Goal: Transaction & Acquisition: Purchase product/service

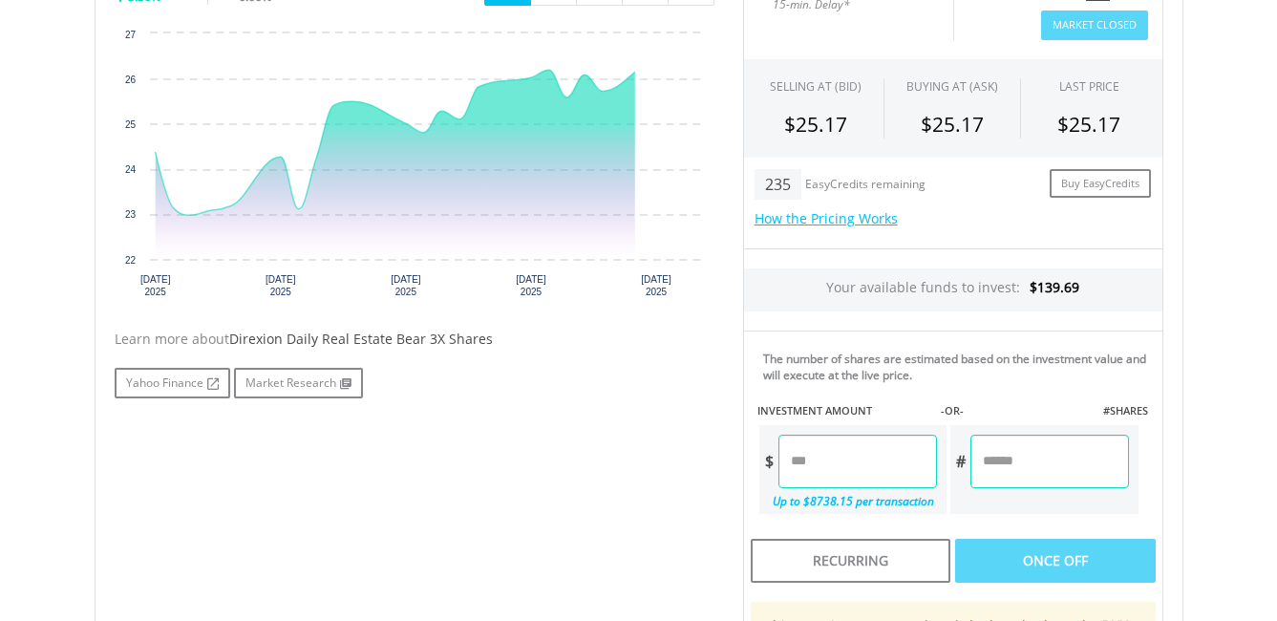
scroll to position [764, 0]
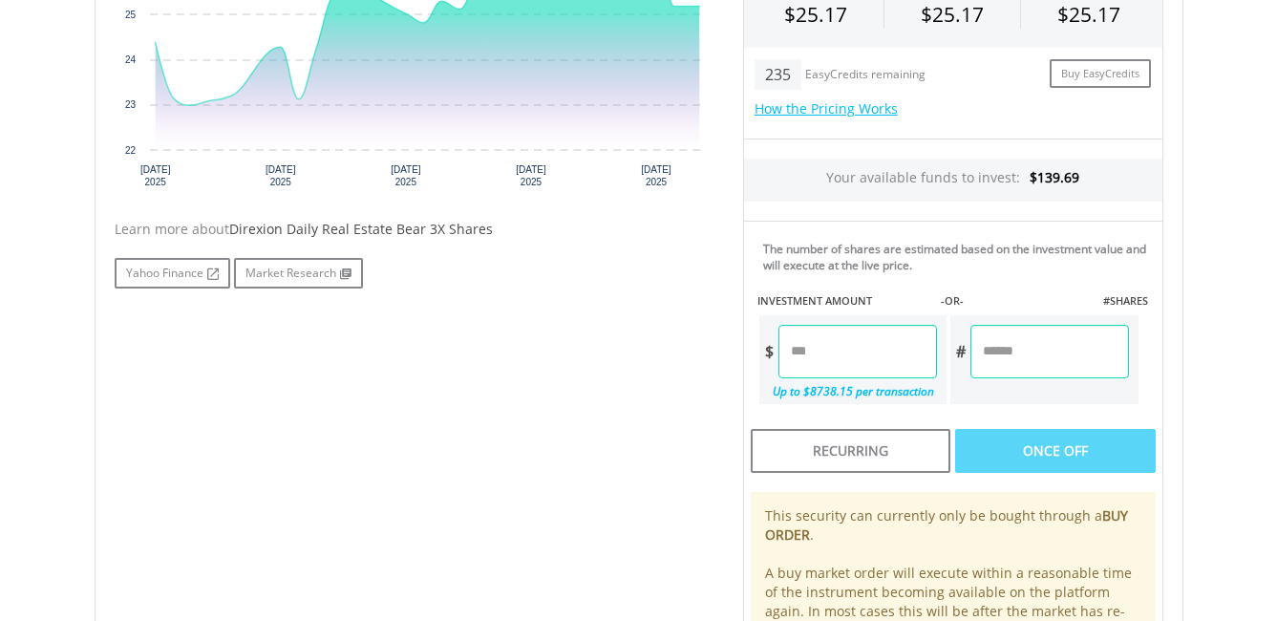
click at [830, 360] on input "number" at bounding box center [858, 352] width 159 height 54
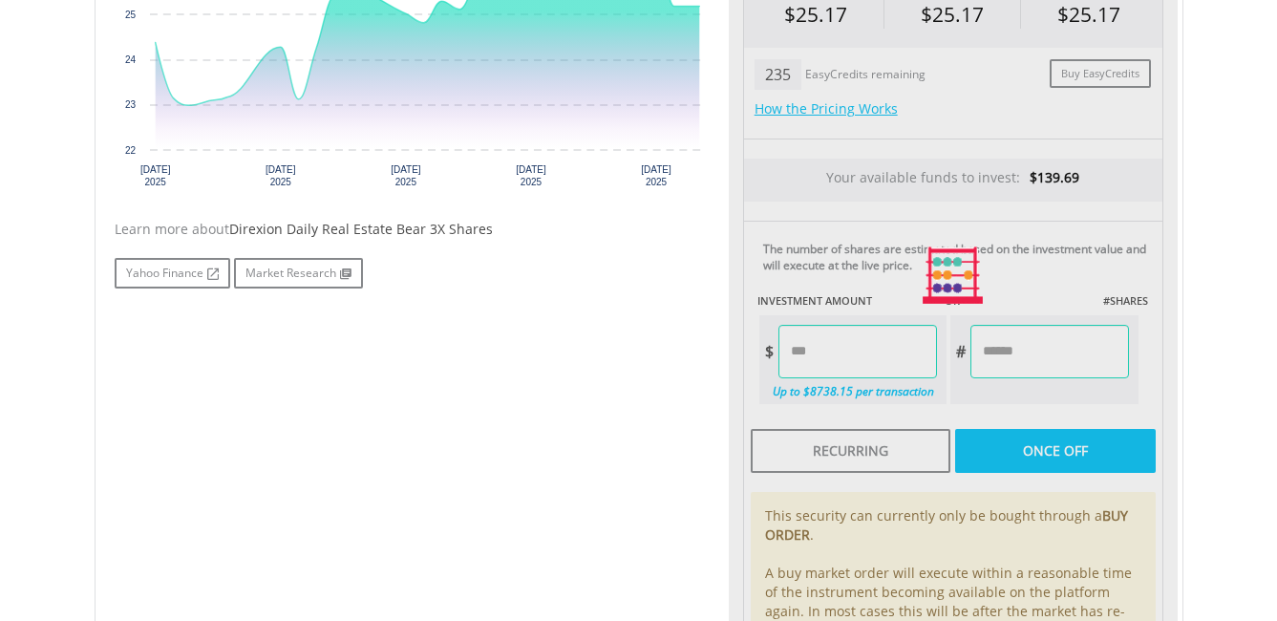
type input "******"
click at [1038, 443] on div "Last Updated Price: 15-min. Delay* Price Update Cost: 0 Credits Market Closed S…" at bounding box center [953, 275] width 449 height 850
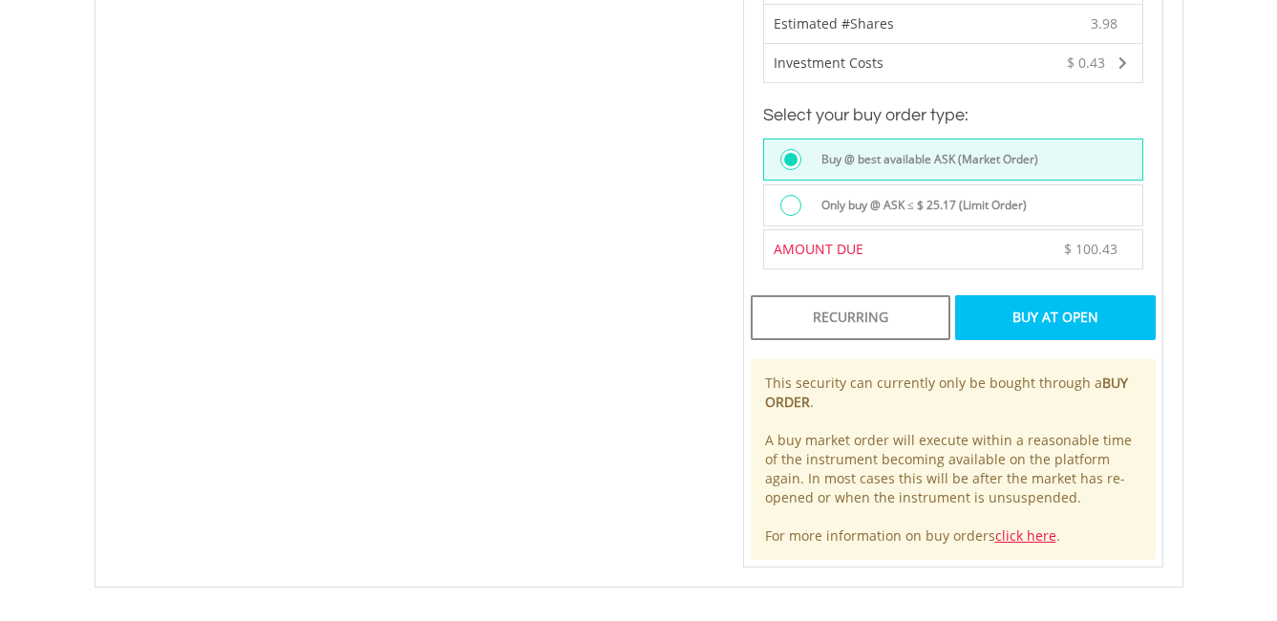
scroll to position [1242, 0]
click at [1079, 314] on div "Buy At Open" at bounding box center [1055, 316] width 200 height 44
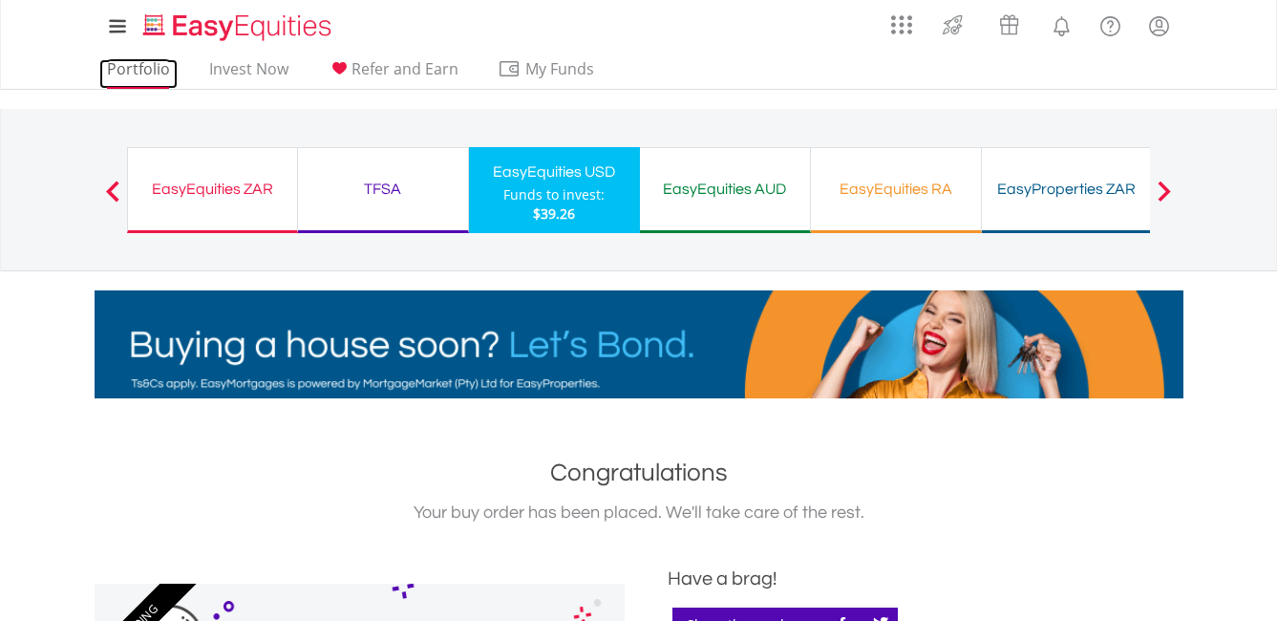
click at [133, 76] on link "Portfolio" at bounding box center [138, 74] width 78 height 30
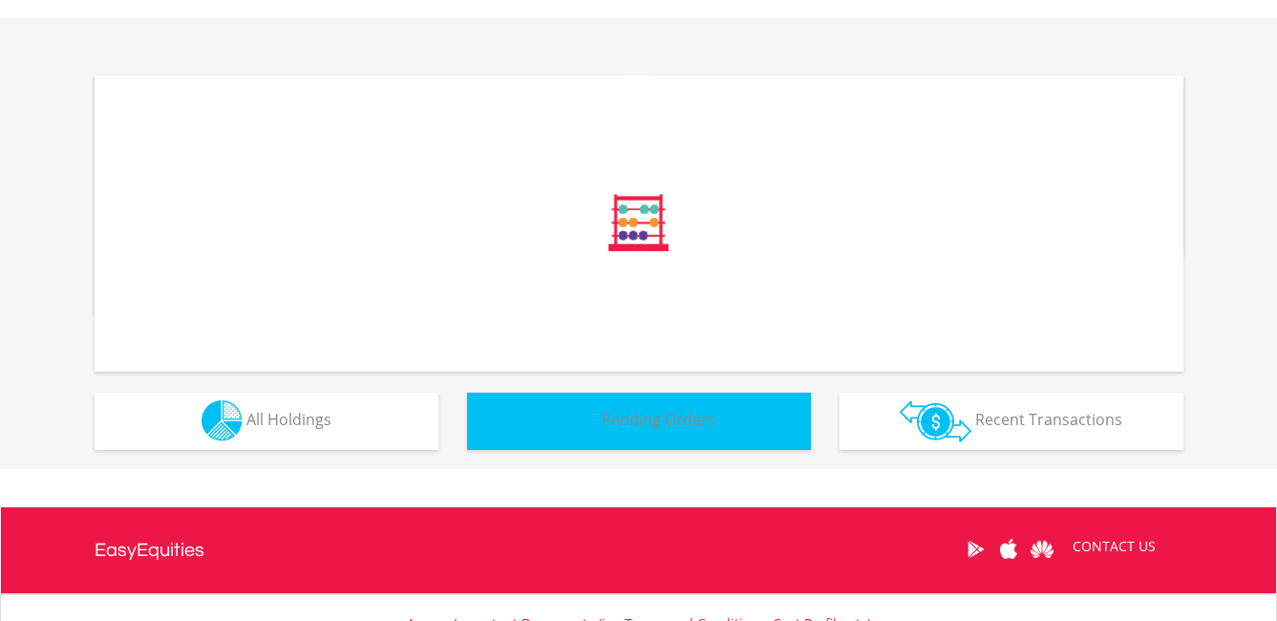
click at [664, 418] on div "﻿ Distribution Current Value Show All" at bounding box center [639, 243] width 1280 height 451
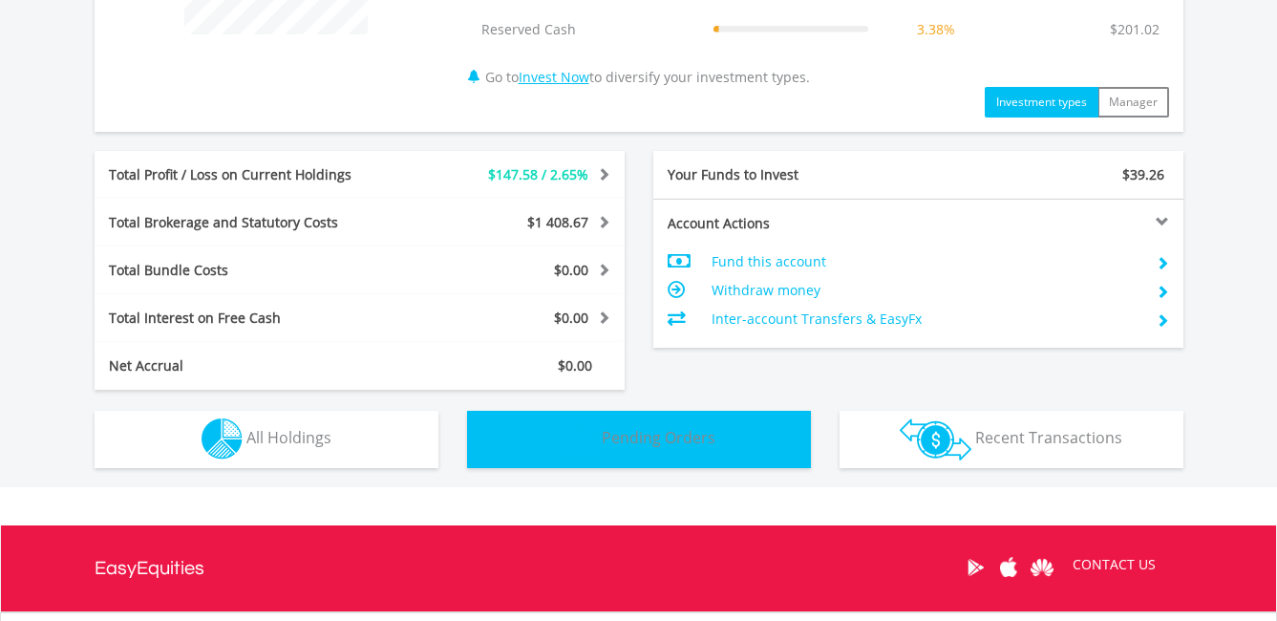
scroll to position [936, 0]
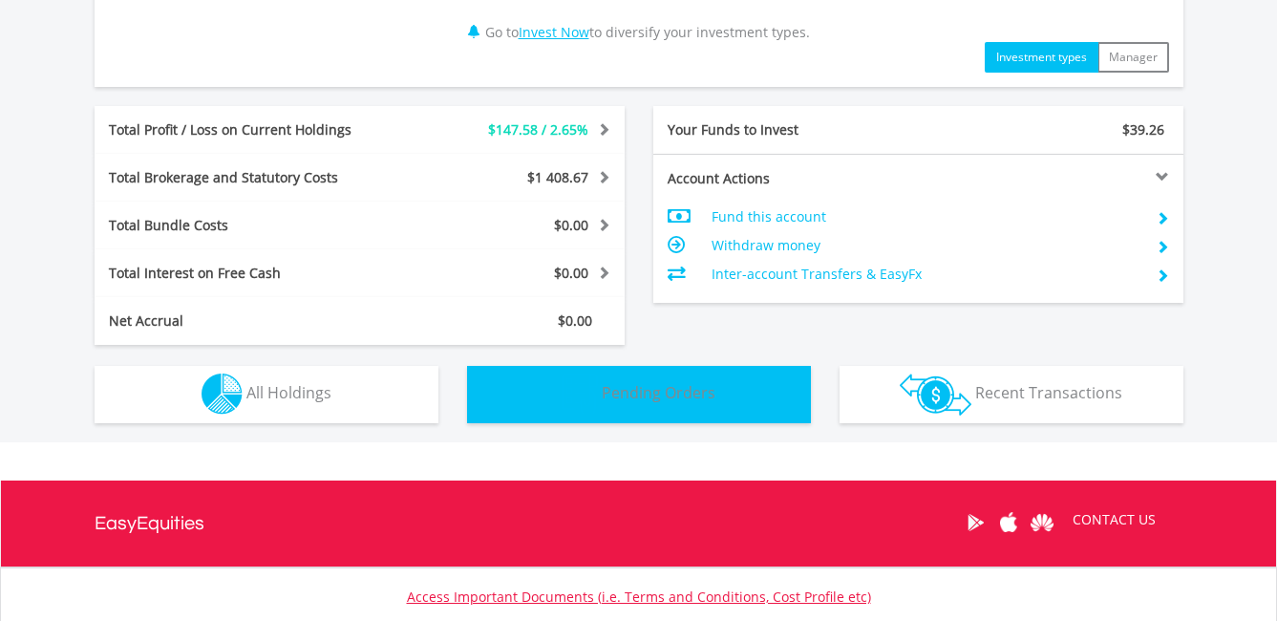
click at [739, 390] on button "Pending Orders Pending Orders" at bounding box center [639, 394] width 344 height 57
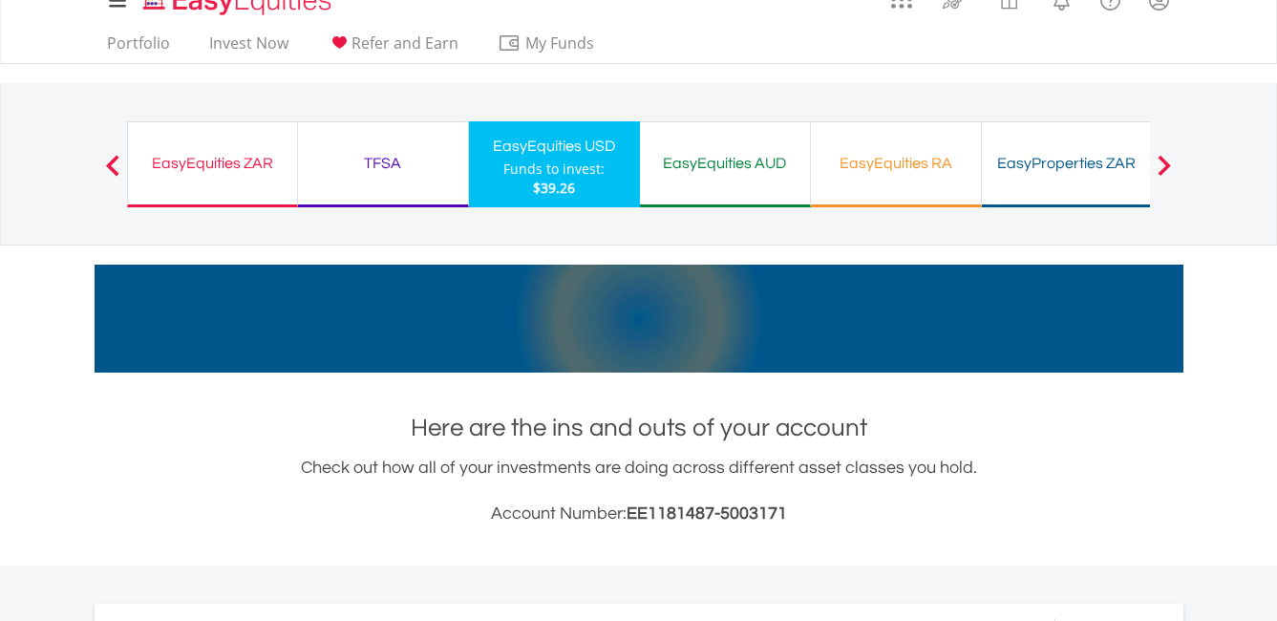
scroll to position [0, 0]
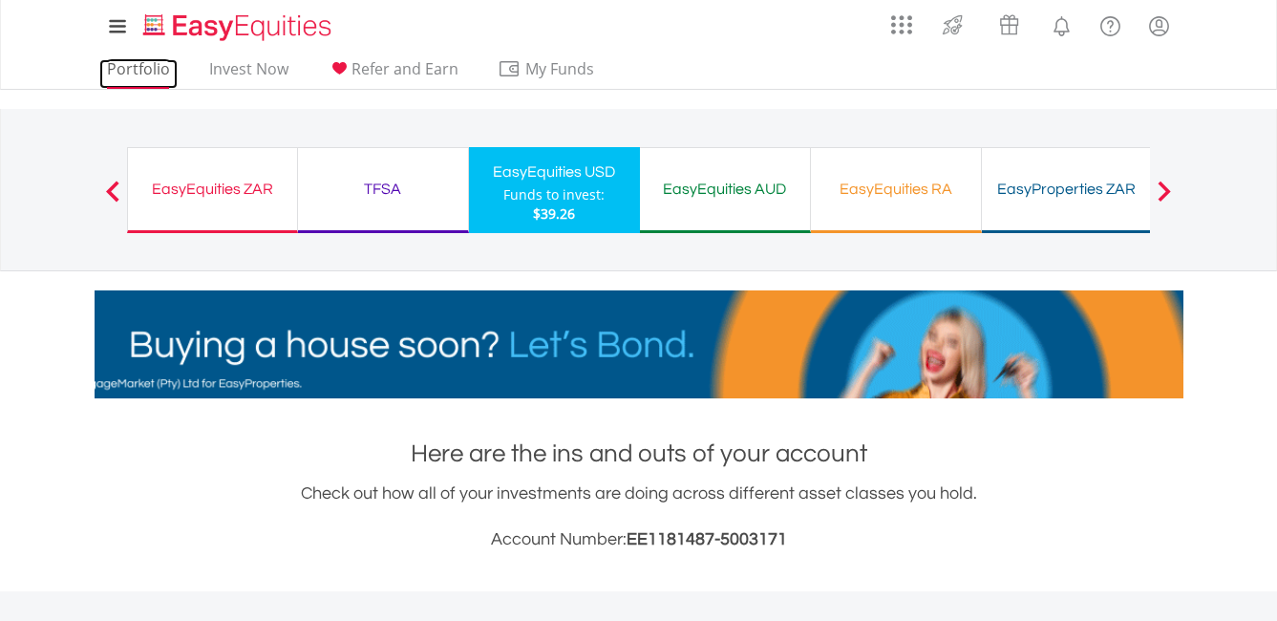
click at [145, 70] on link "Portfolio" at bounding box center [138, 74] width 78 height 30
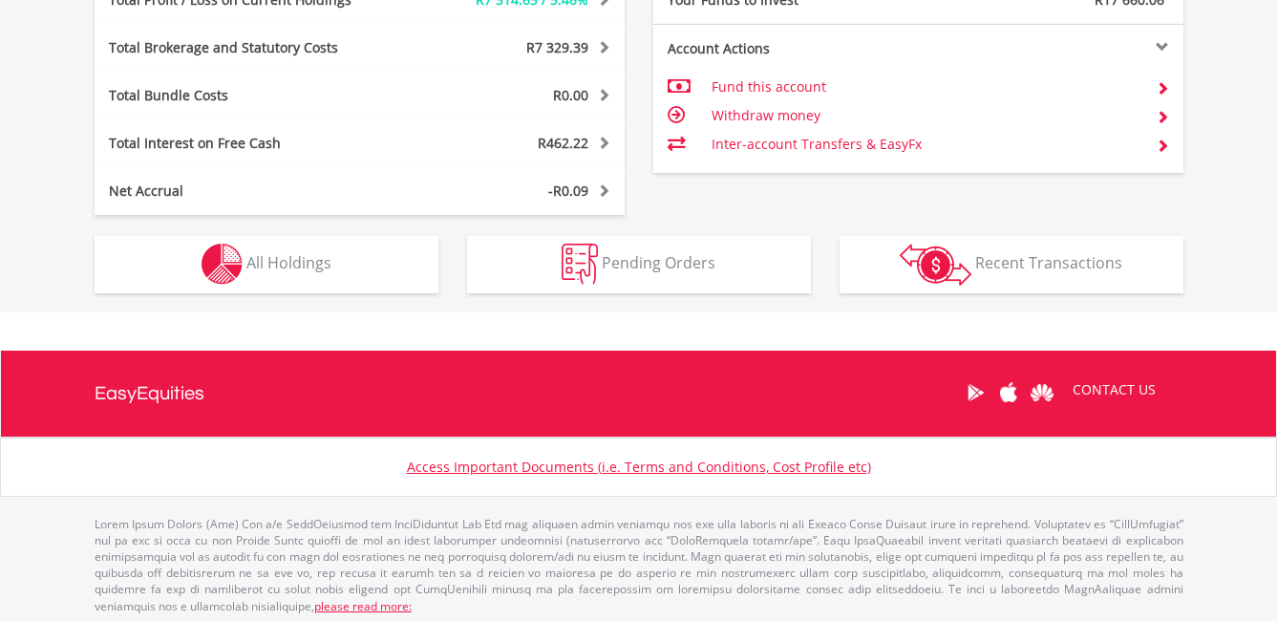
scroll to position [1148, 0]
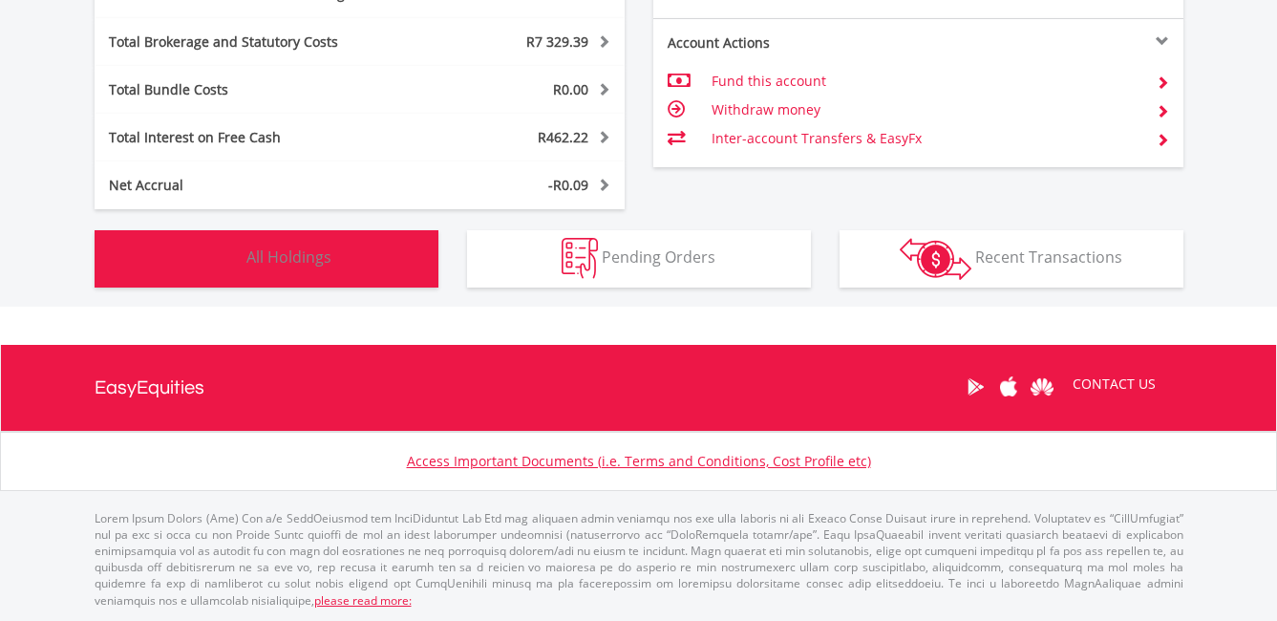
click at [322, 263] on span "All Holdings" at bounding box center [289, 257] width 85 height 21
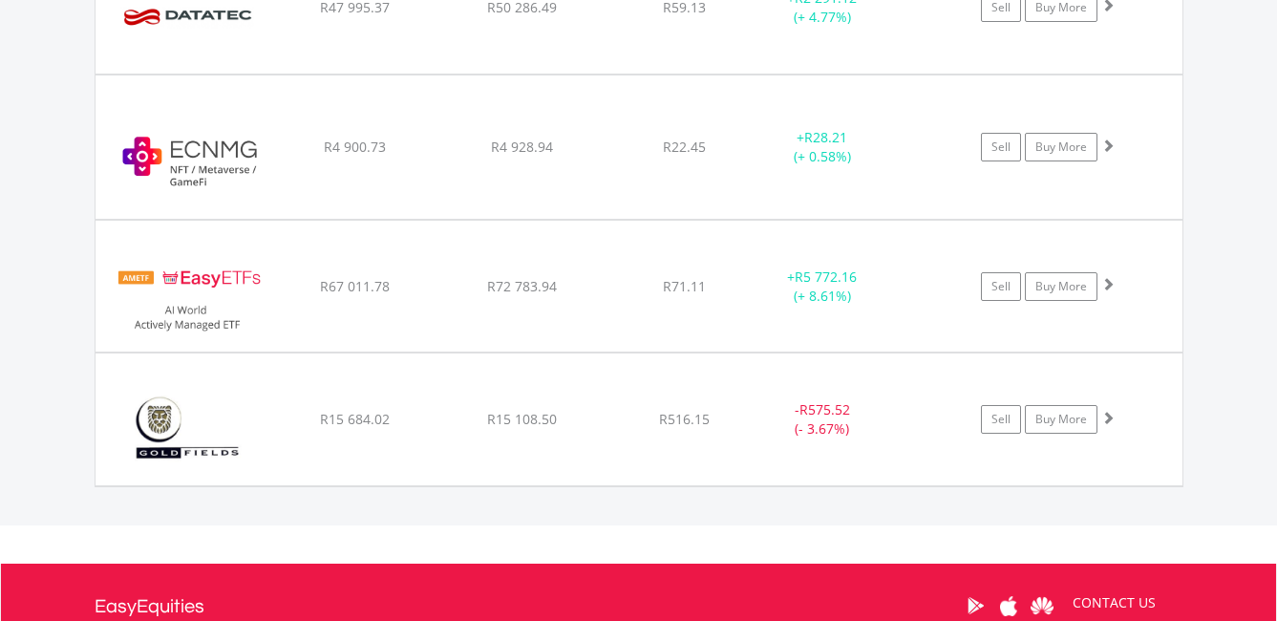
scroll to position [1780, 0]
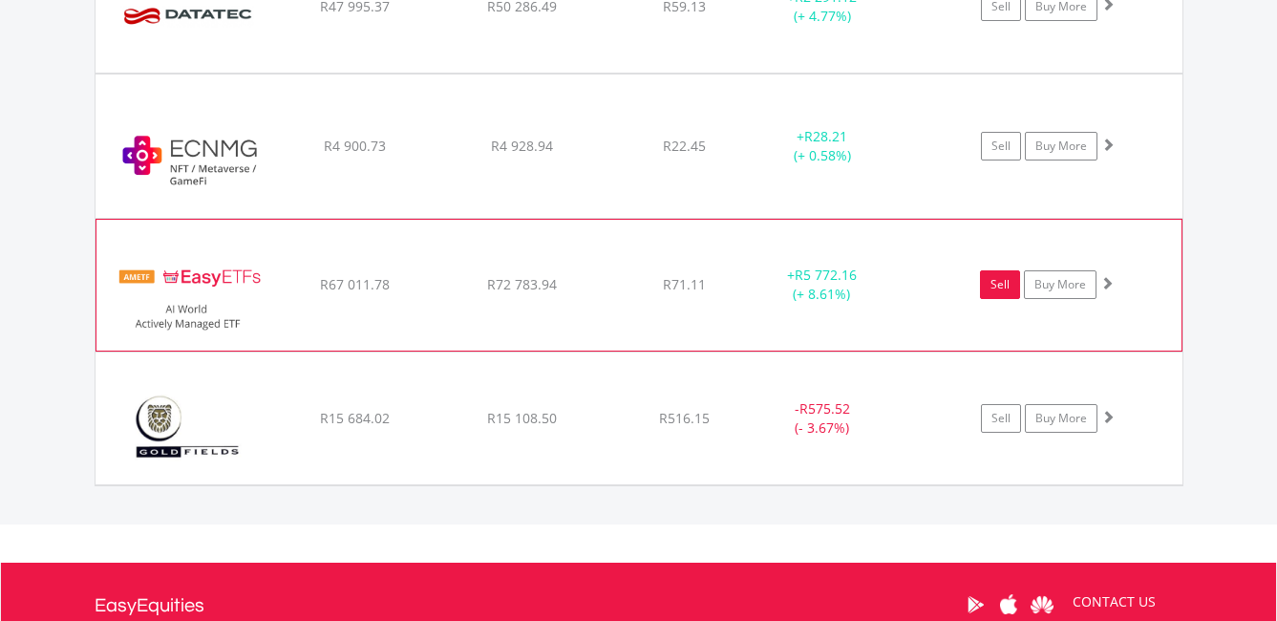
click at [999, 283] on link "Sell" at bounding box center [1000, 284] width 40 height 29
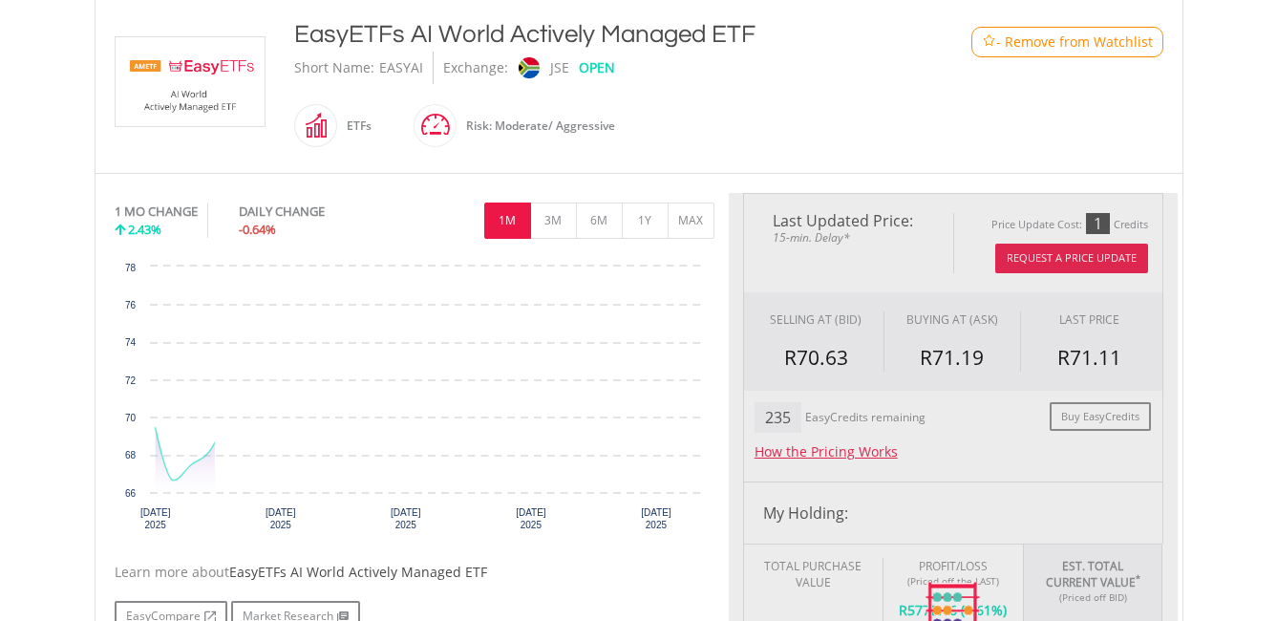
scroll to position [573, 0]
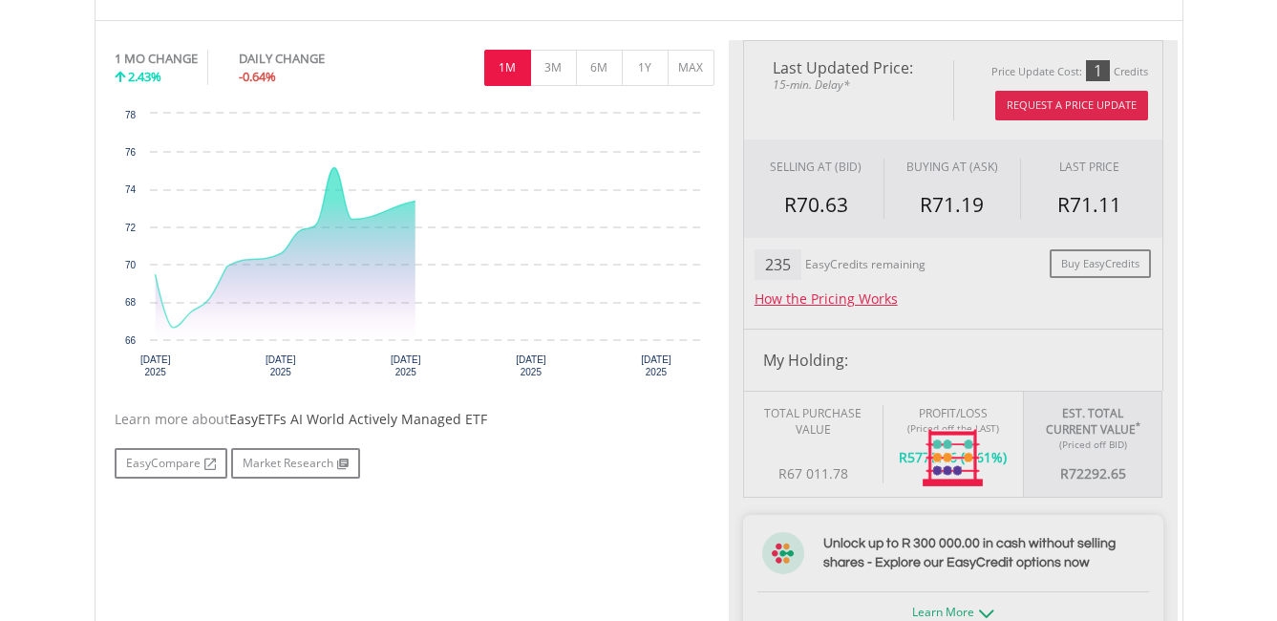
type input "********"
type input "******"
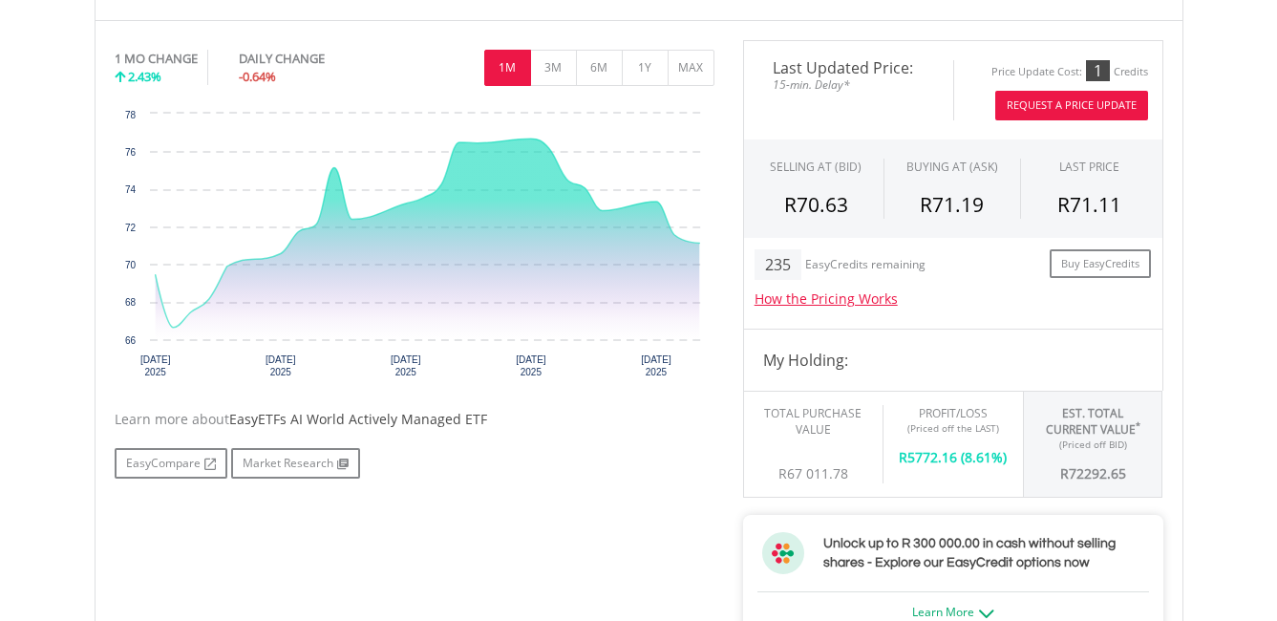
click at [1103, 102] on button "Request A Price Update" at bounding box center [1072, 106] width 153 height 30
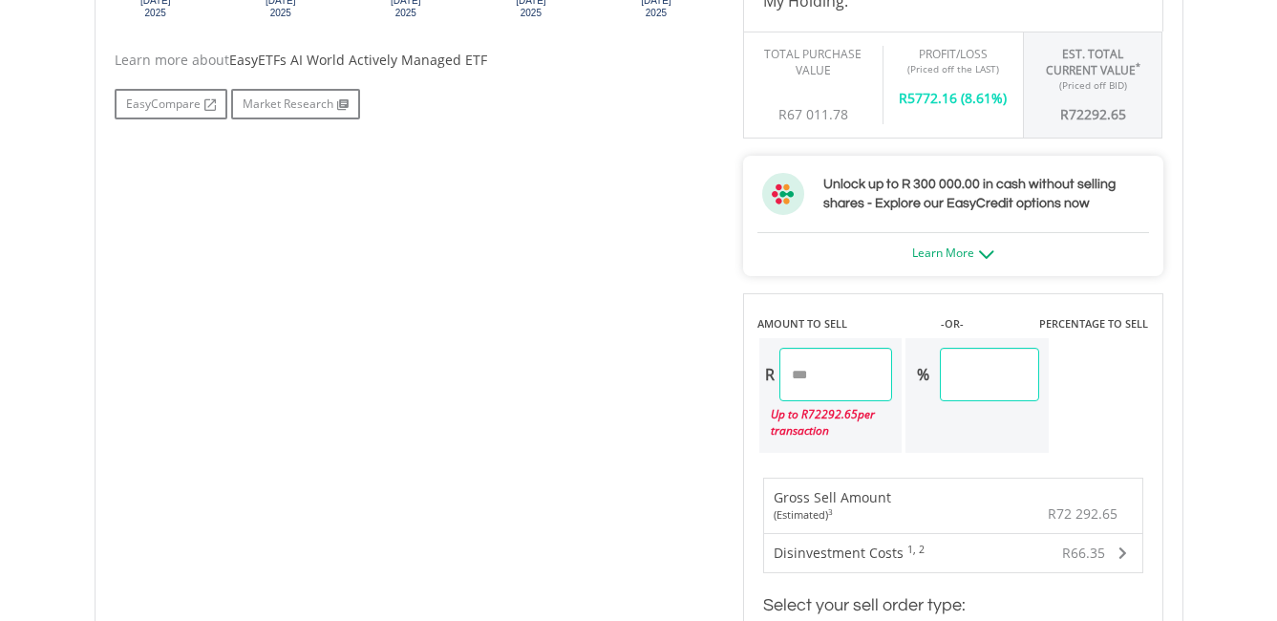
scroll to position [1051, 0]
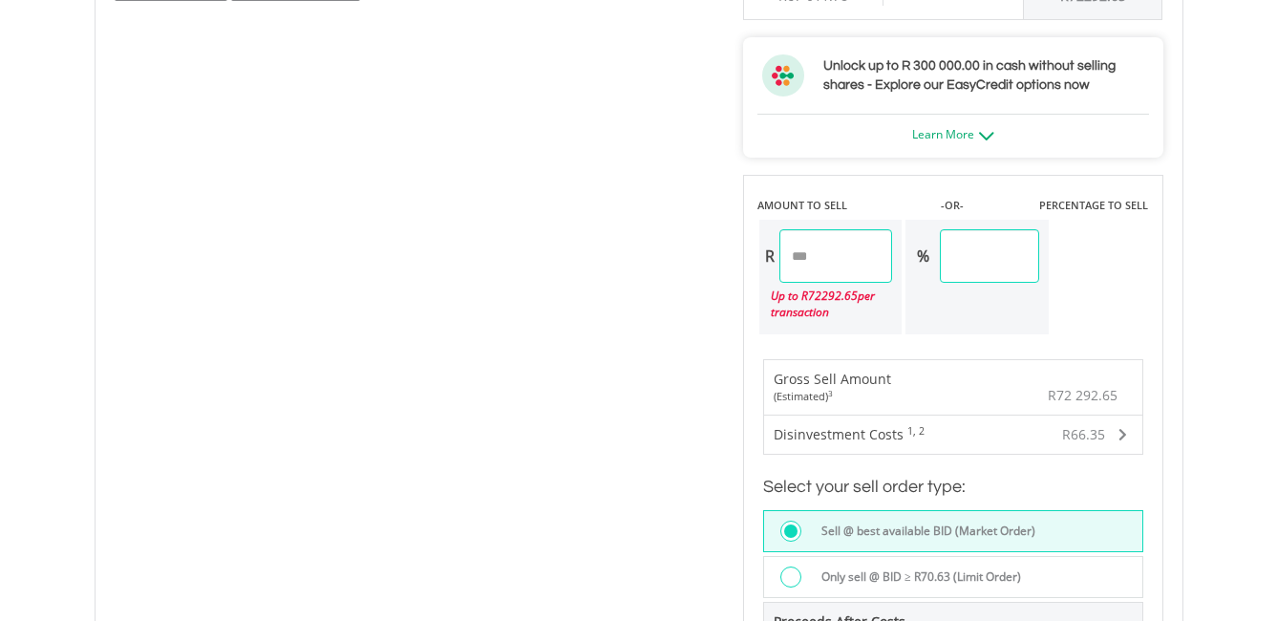
drag, startPoint x: 869, startPoint y: 253, endPoint x: 771, endPoint y: 268, distance: 99.5
click at [771, 268] on div "R ********" at bounding box center [827, 256] width 134 height 54
click at [1229, 363] on body "My Investments Invest Now New Listings Sell My Recurring Investments Pending Or…" at bounding box center [638, 107] width 1277 height 2317
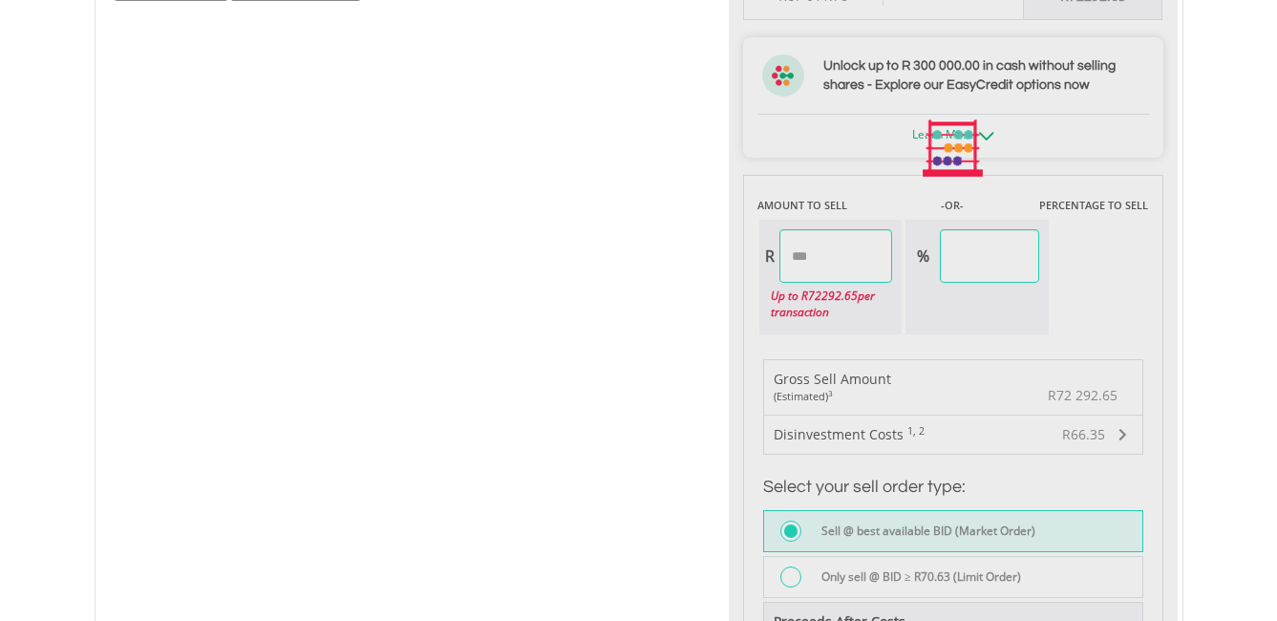
type input "********"
type input "*****"
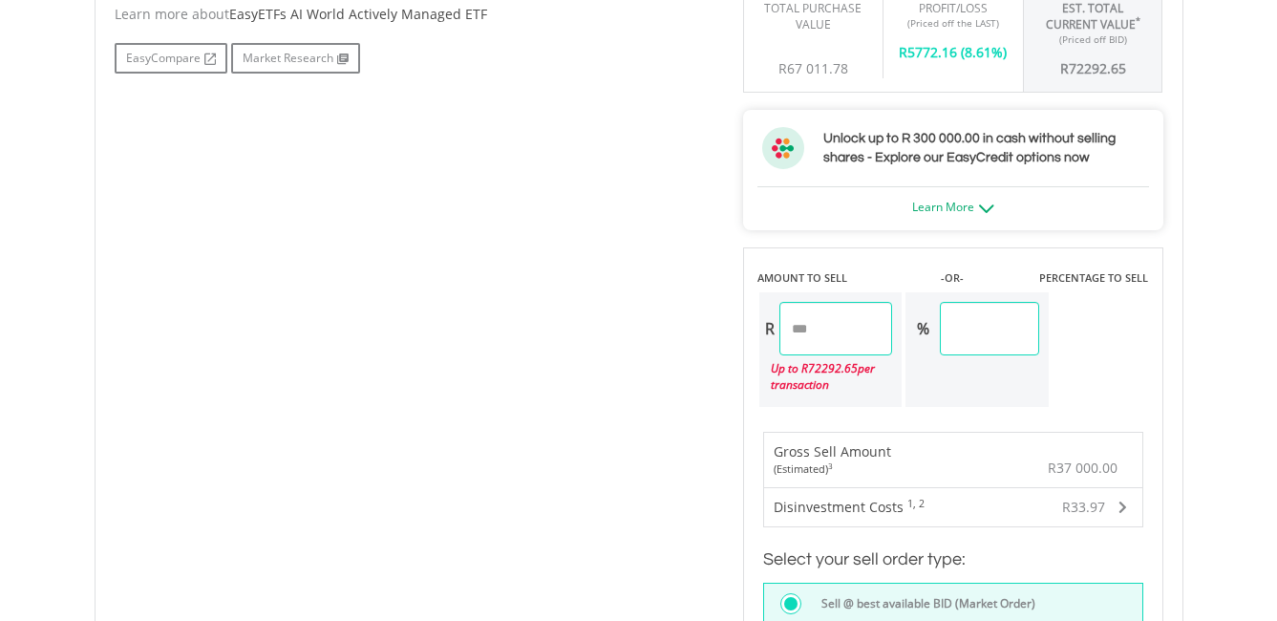
scroll to position [1242, 0]
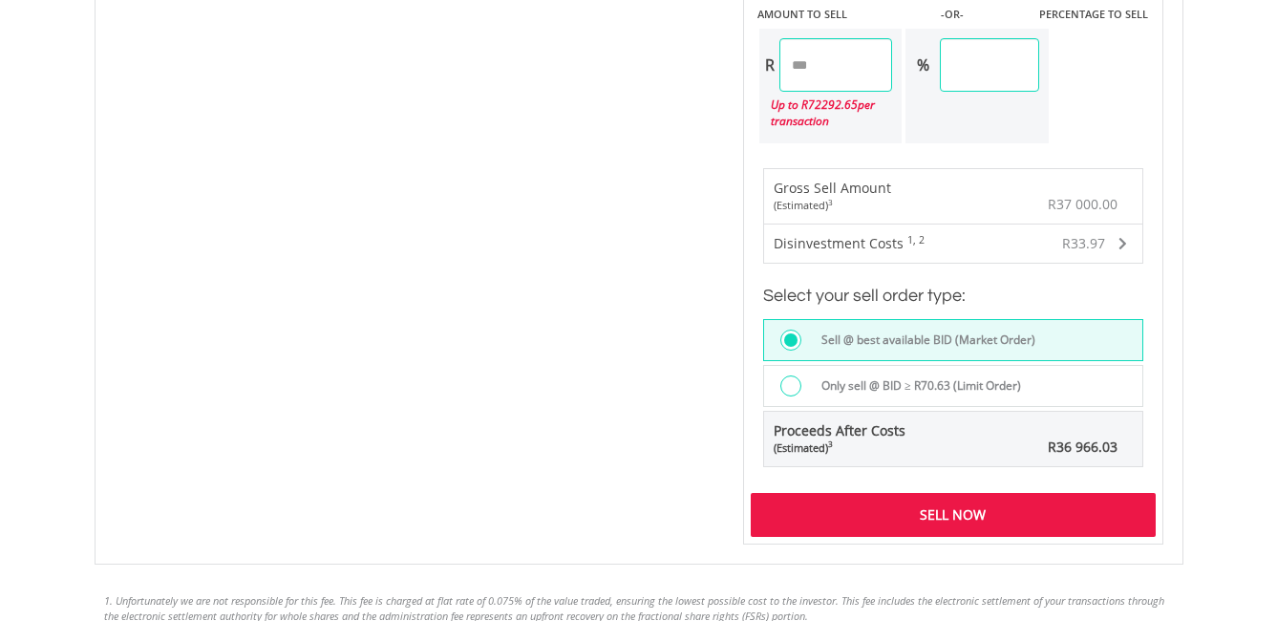
click at [936, 516] on div "Sell Now" at bounding box center [953, 515] width 405 height 44
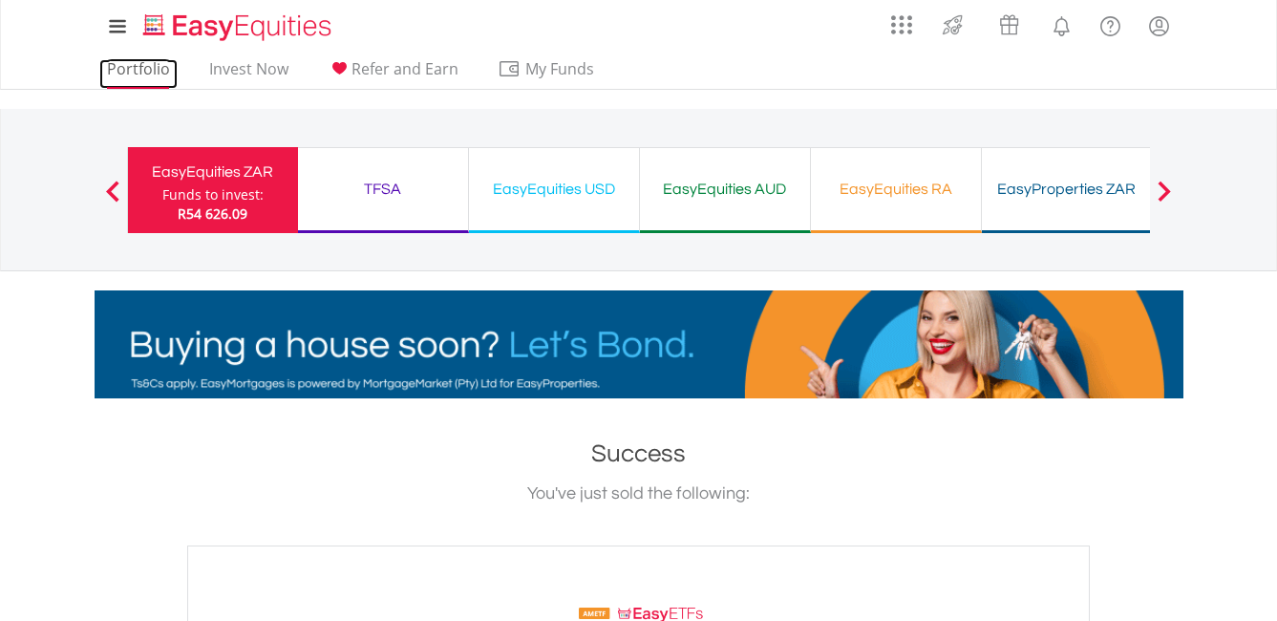
click at [156, 71] on link "Portfolio" at bounding box center [138, 74] width 78 height 30
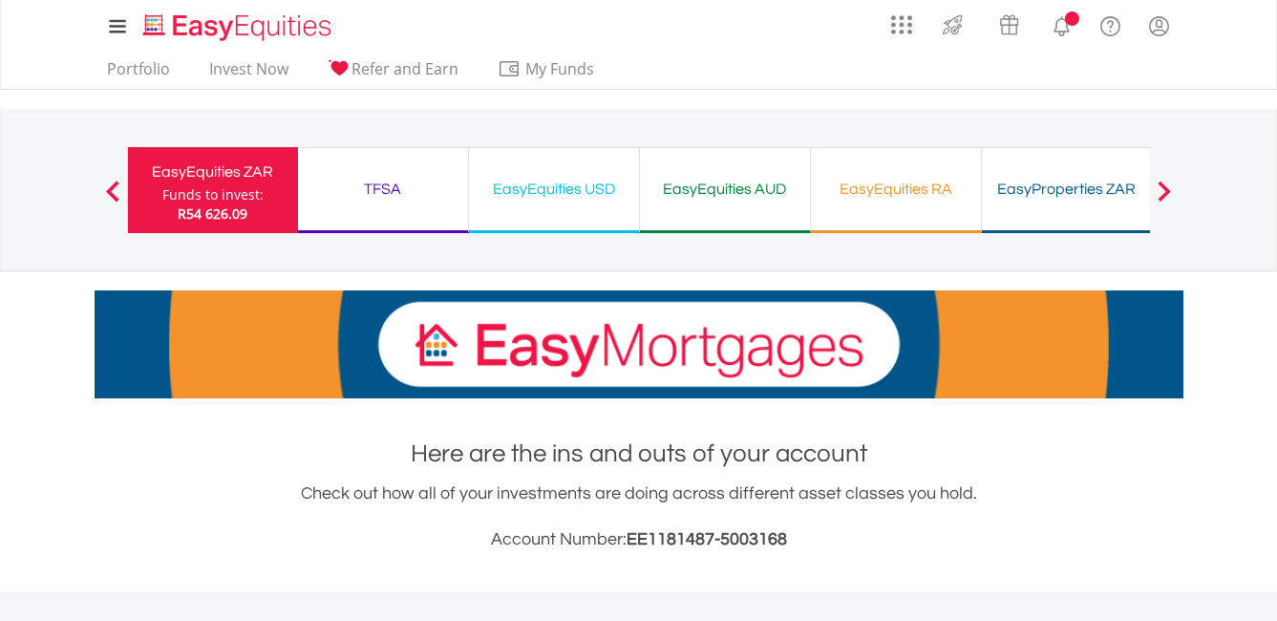
scroll to position [573, 0]
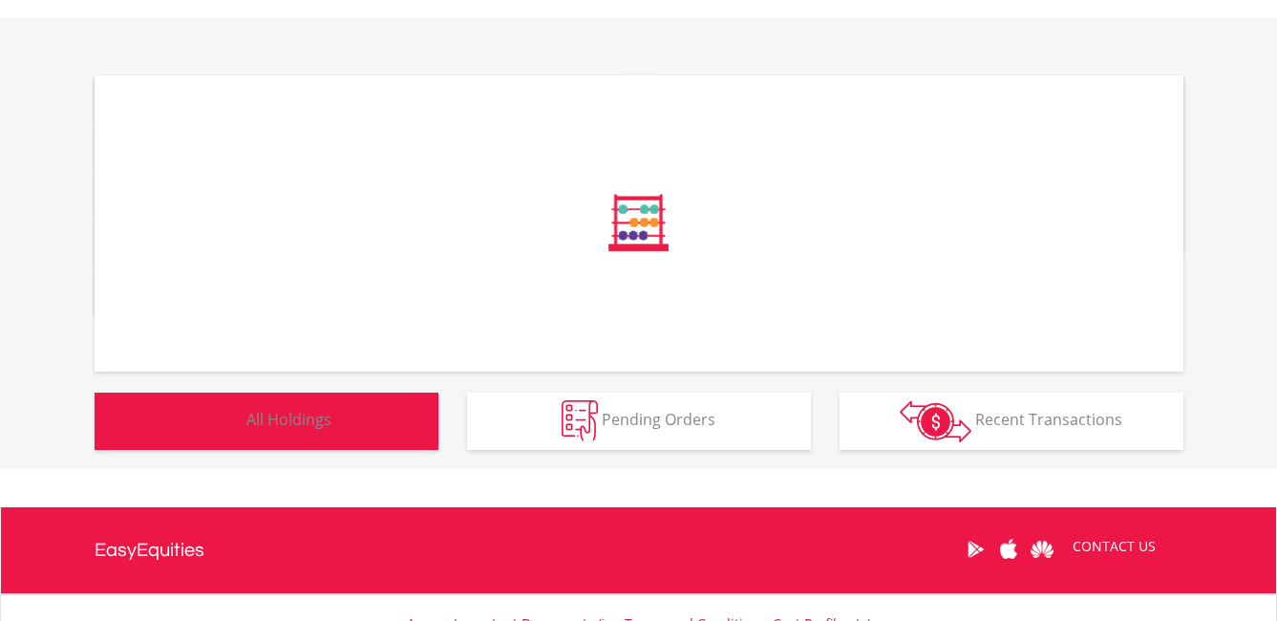
click at [308, 424] on span "All Holdings" at bounding box center [289, 419] width 85 height 21
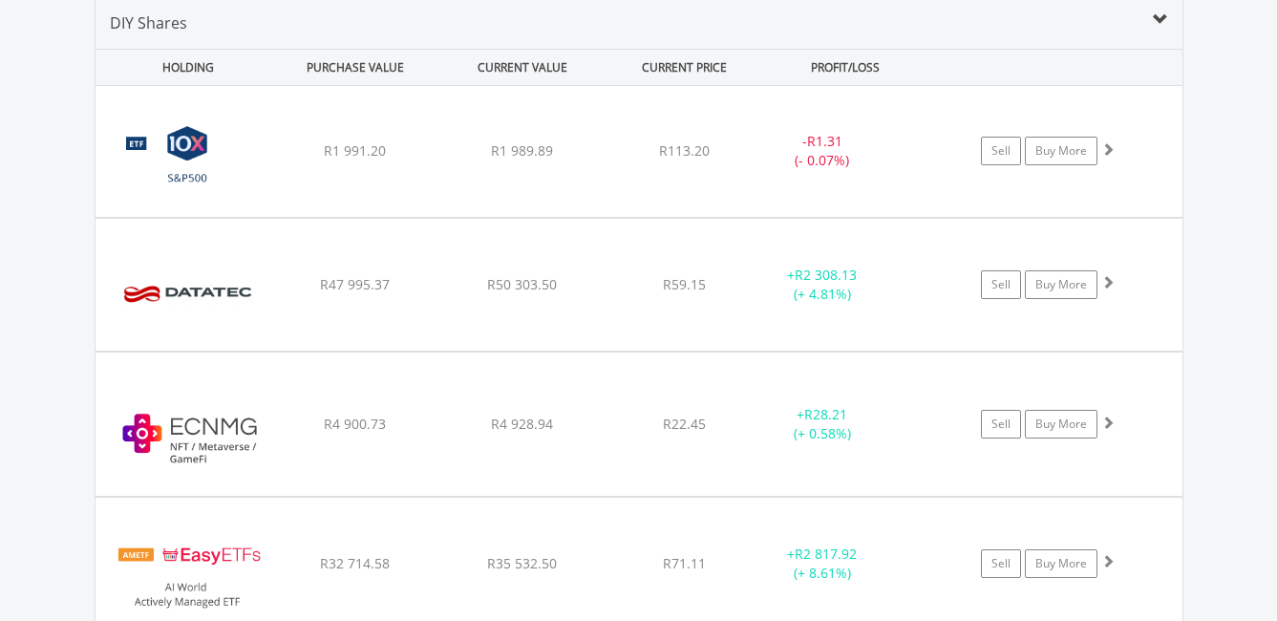
scroll to position [1493, 0]
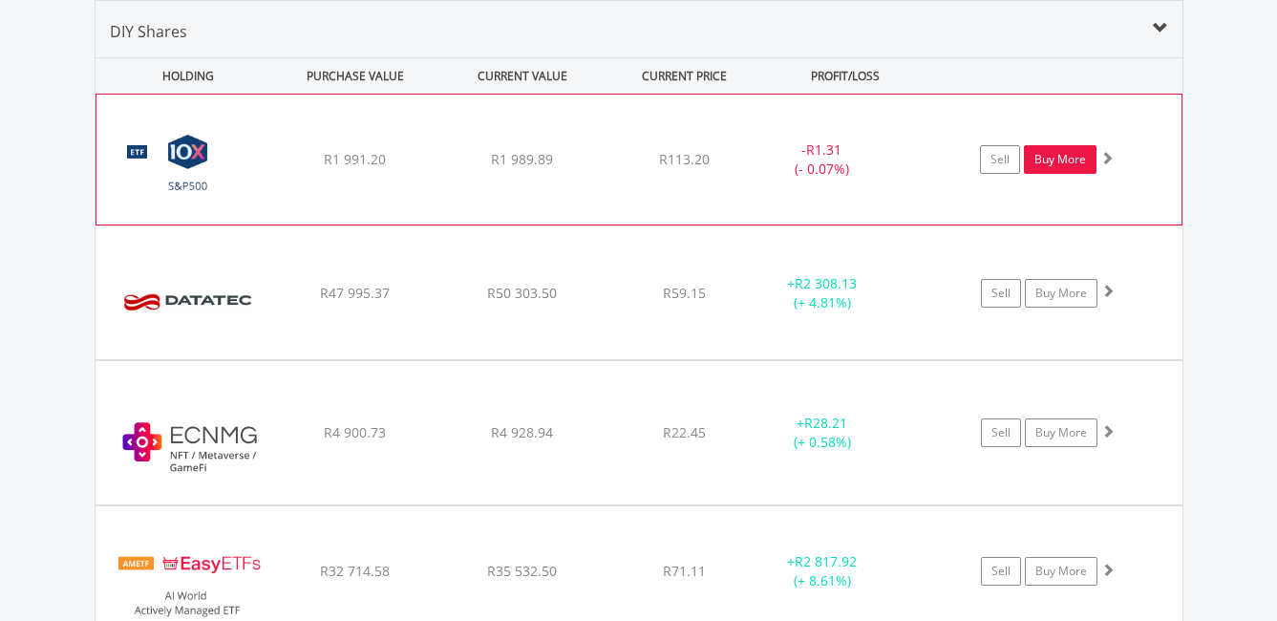
click at [1060, 161] on link "Buy More" at bounding box center [1060, 159] width 73 height 29
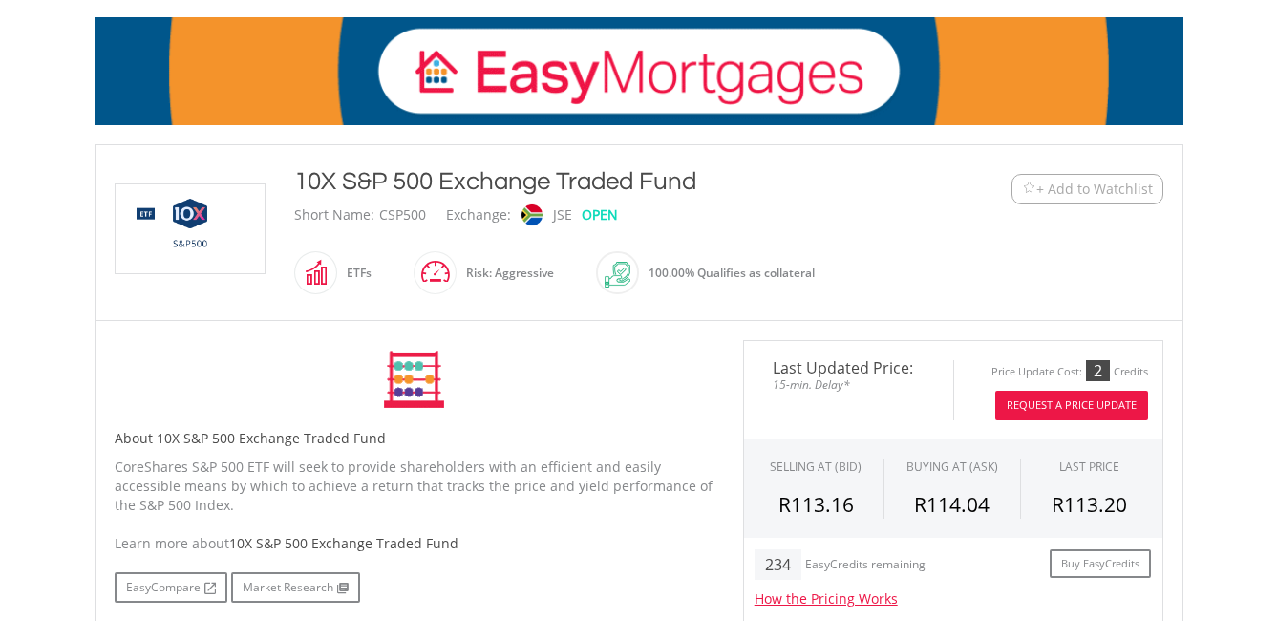
scroll to position [287, 0]
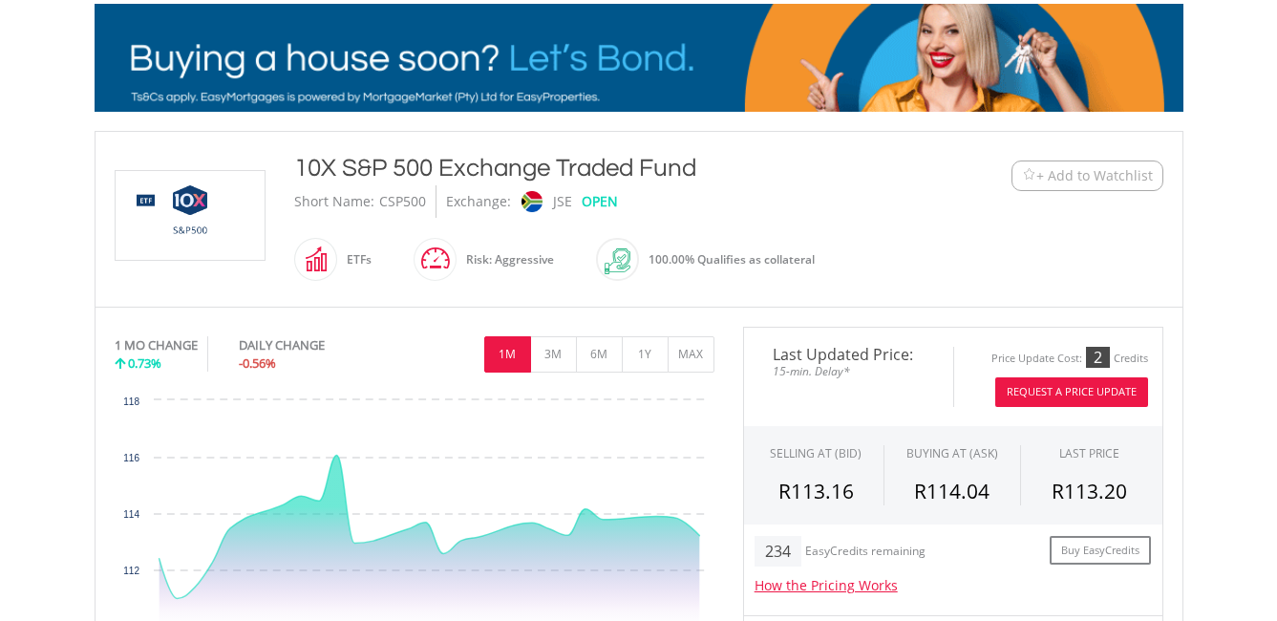
click at [1077, 383] on button "Request A Price Update" at bounding box center [1072, 392] width 153 height 30
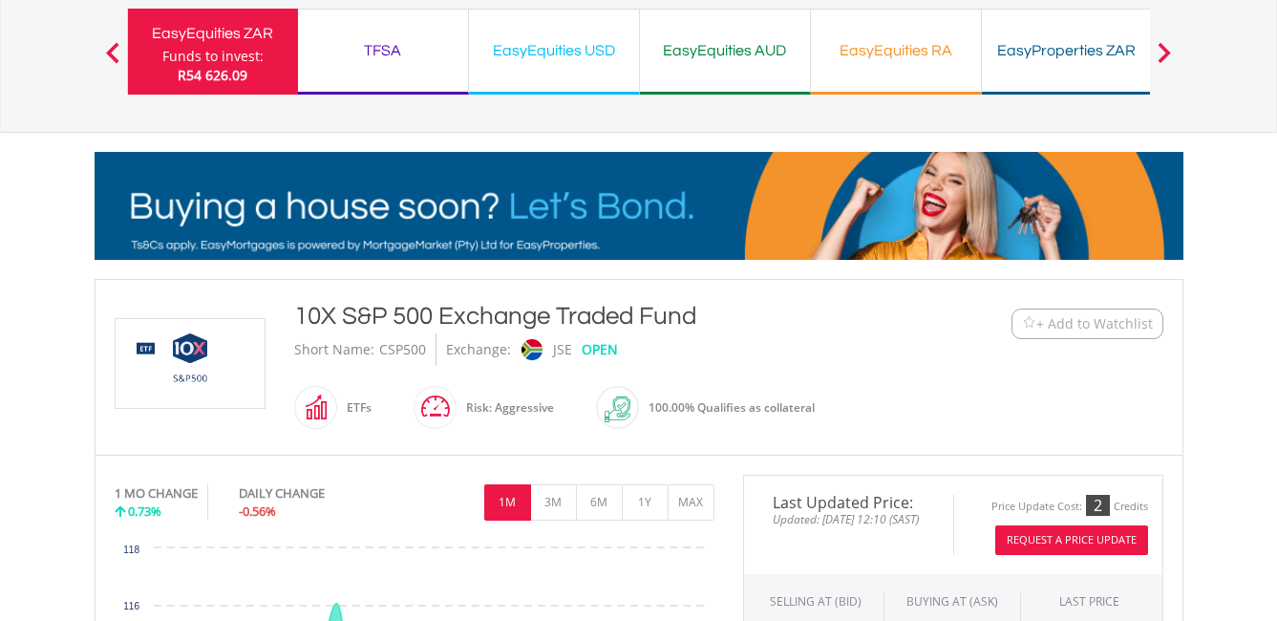
scroll to position [96, 0]
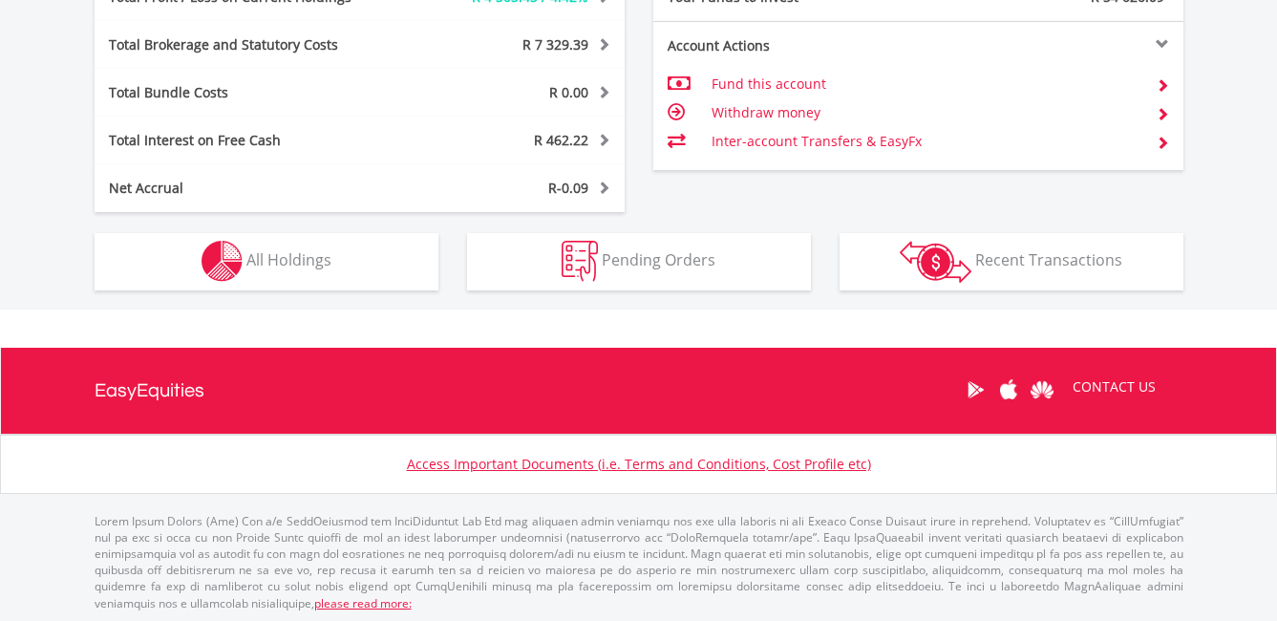
scroll to position [1147, 0]
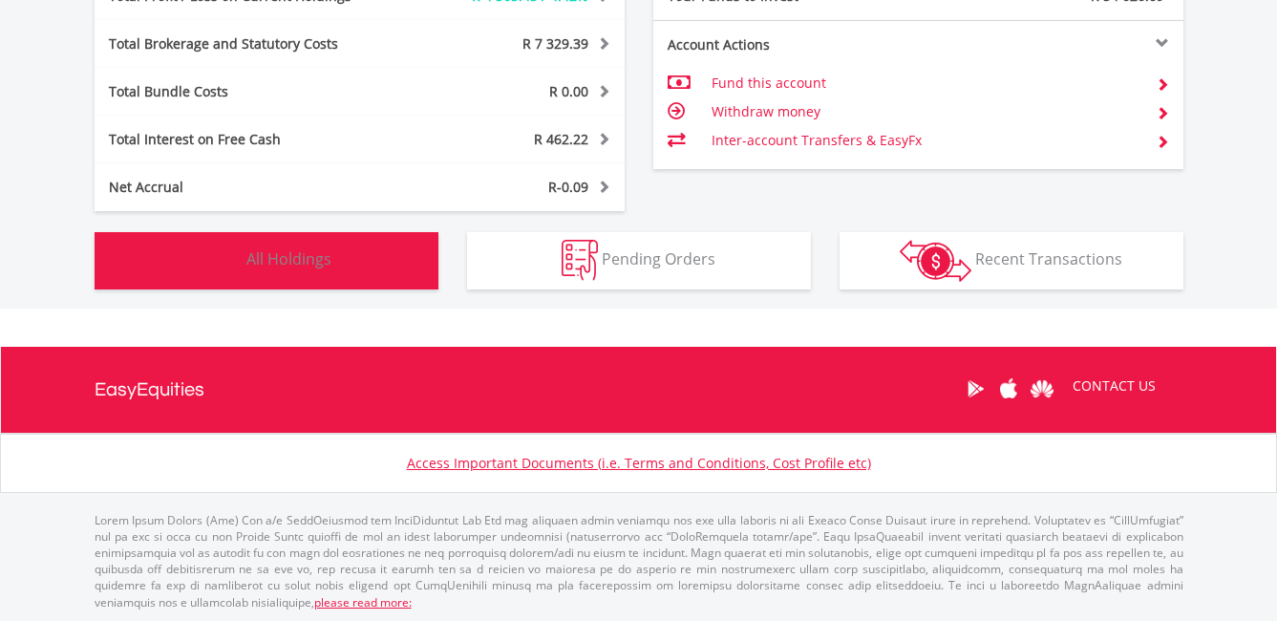
click at [304, 254] on span "All Holdings" at bounding box center [289, 258] width 85 height 21
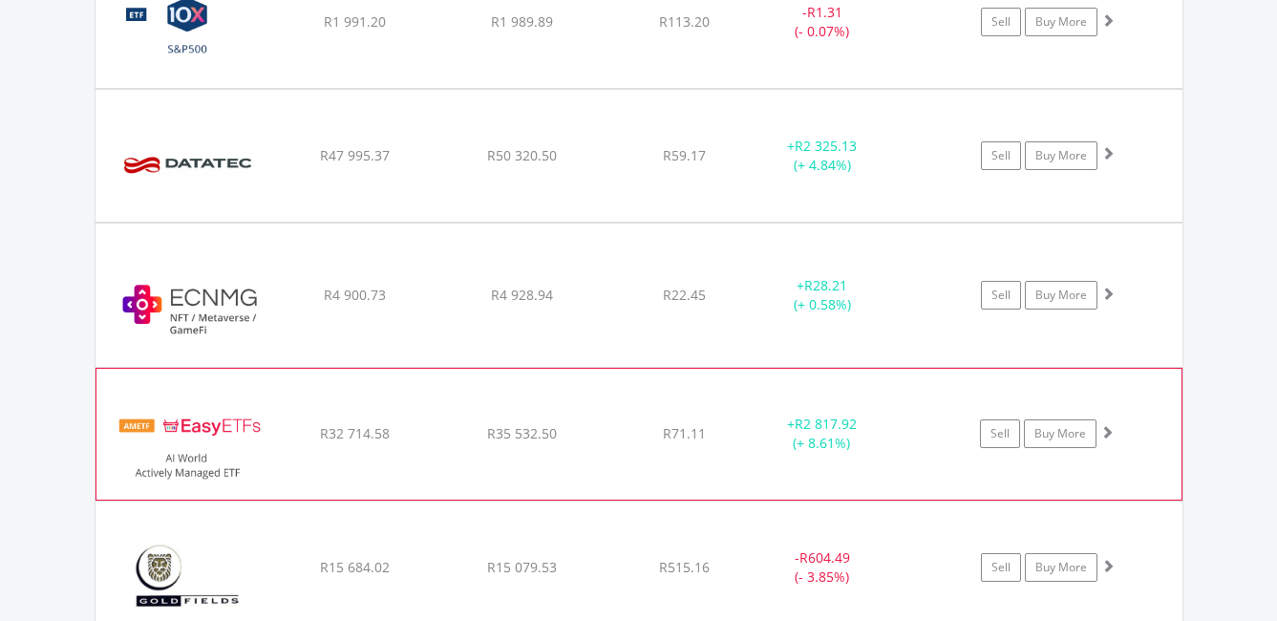
scroll to position [1589, 0]
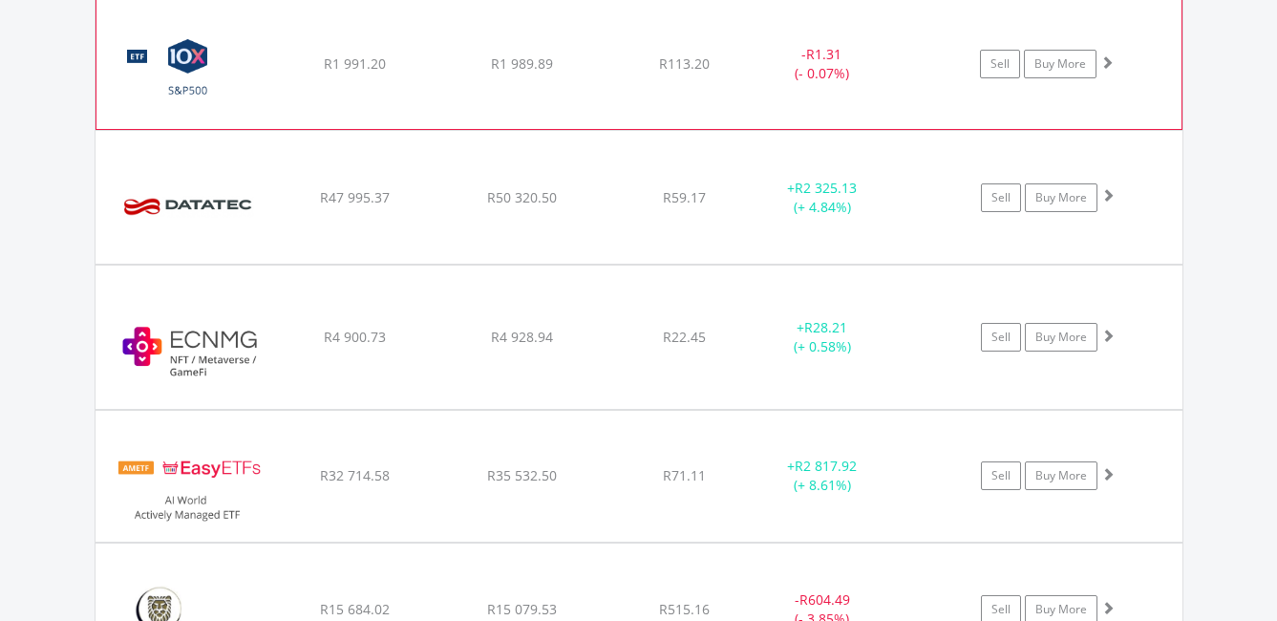
click at [762, 61] on div "- R1.31 (- 0.07%)" at bounding box center [821, 64] width 143 height 38
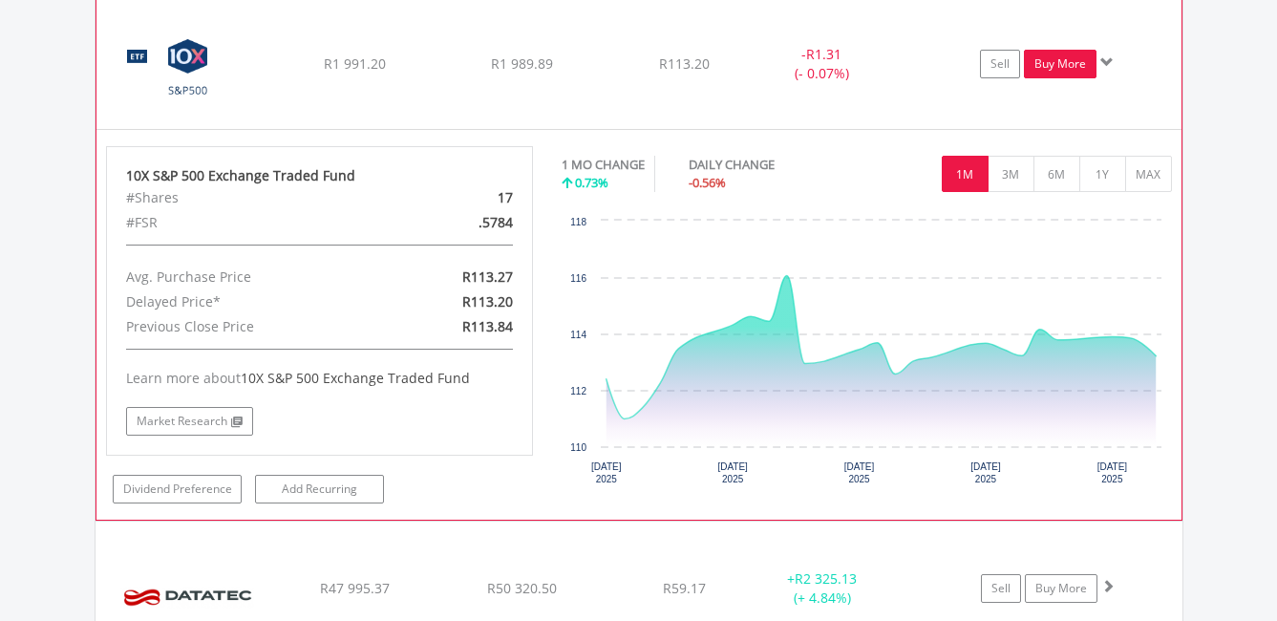
click at [1054, 66] on link "Buy More" at bounding box center [1060, 64] width 73 height 29
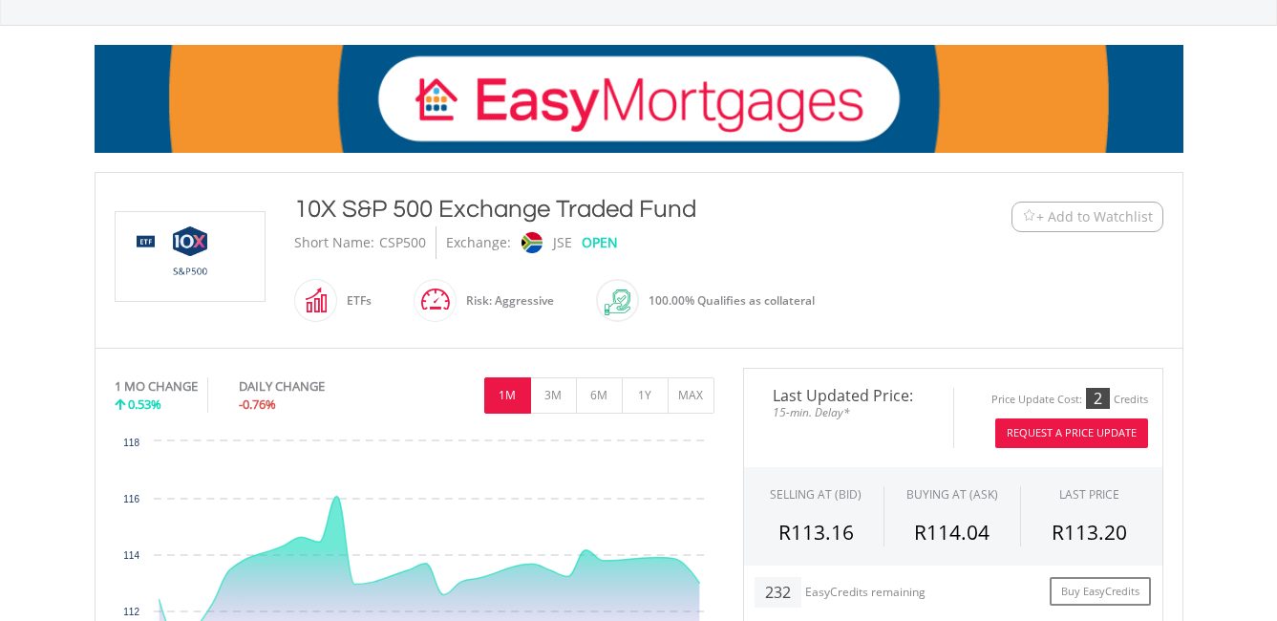
scroll to position [287, 0]
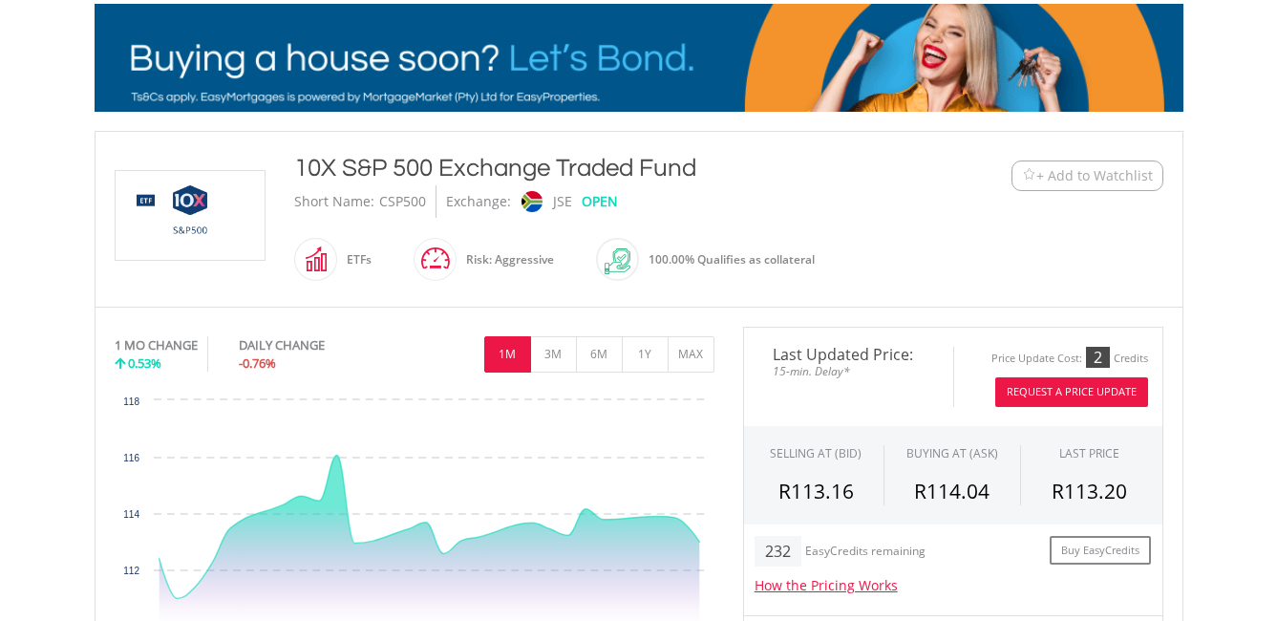
click at [1106, 391] on button "Request A Price Update" at bounding box center [1072, 392] width 153 height 30
